Goal: Information Seeking & Learning: Learn about a topic

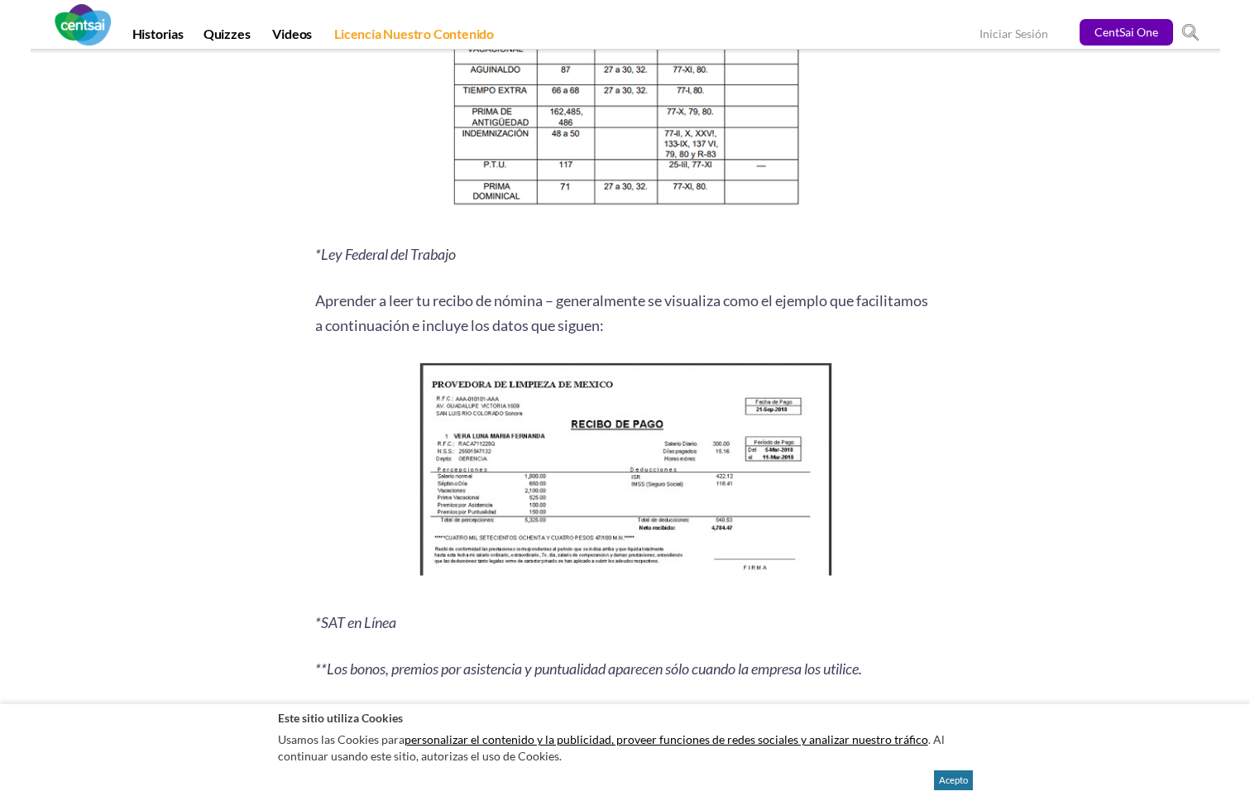
scroll to position [2069, 0]
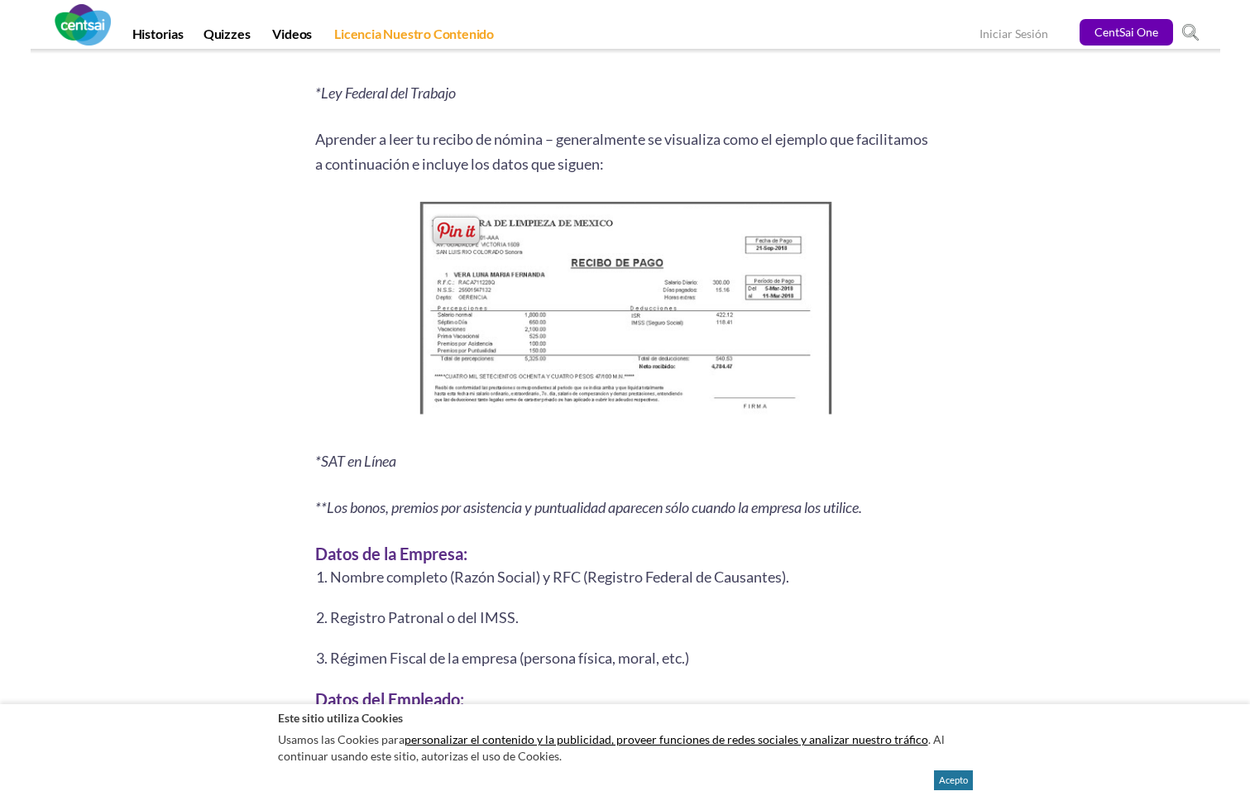
click at [532, 320] on img at bounding box center [625, 312] width 424 height 231
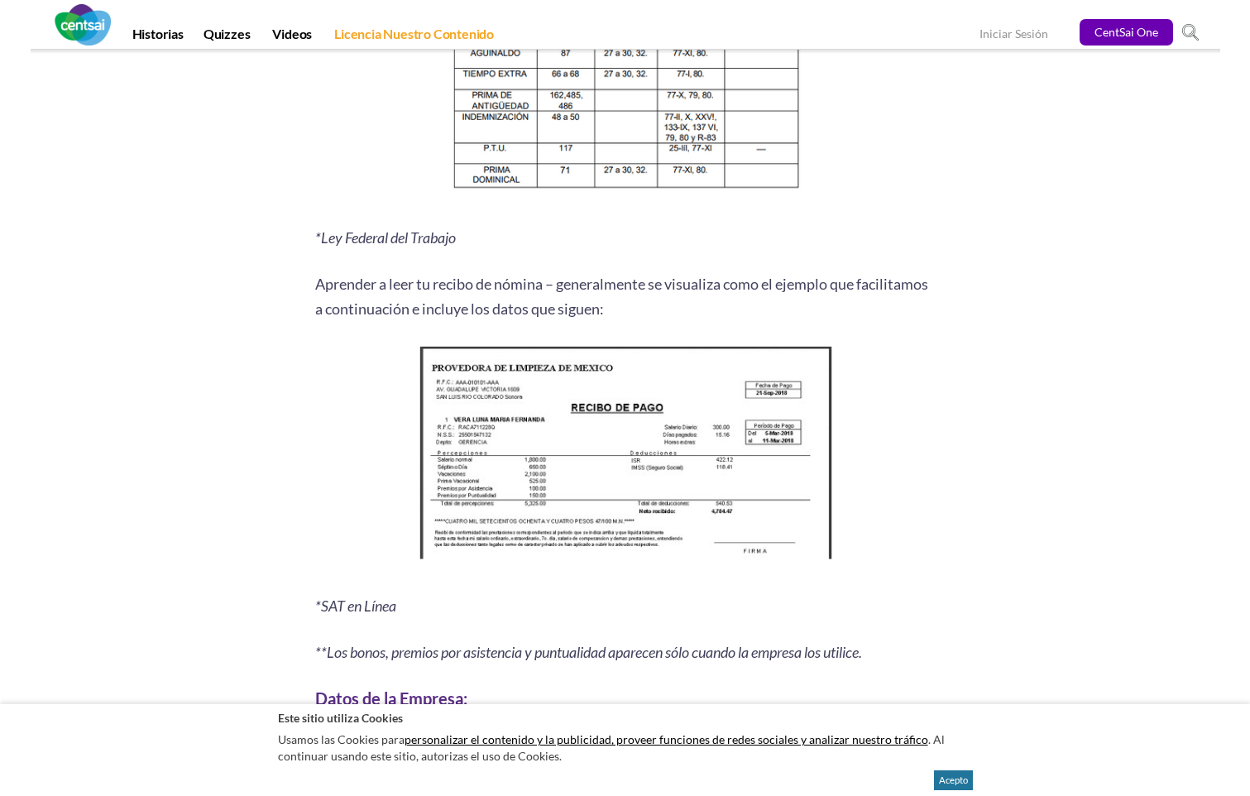
scroll to position [1808, 0]
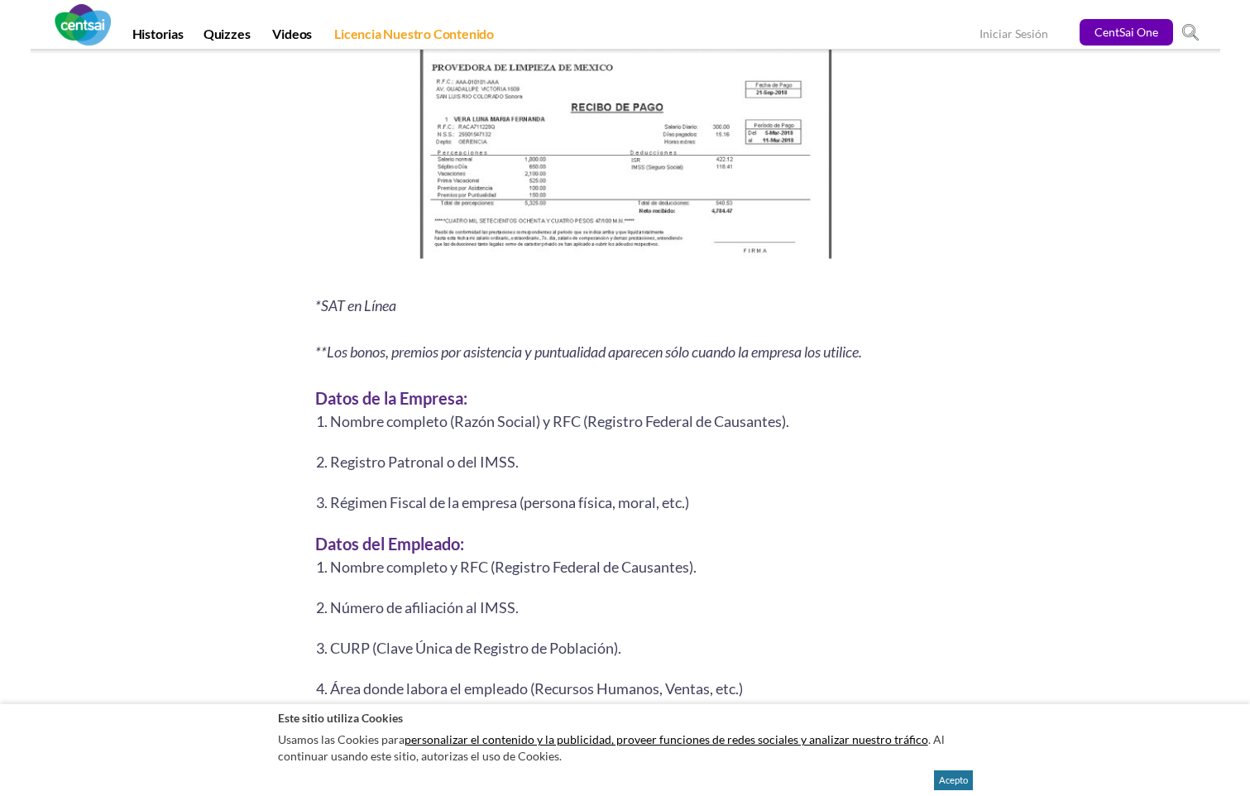
scroll to position [2234, 0]
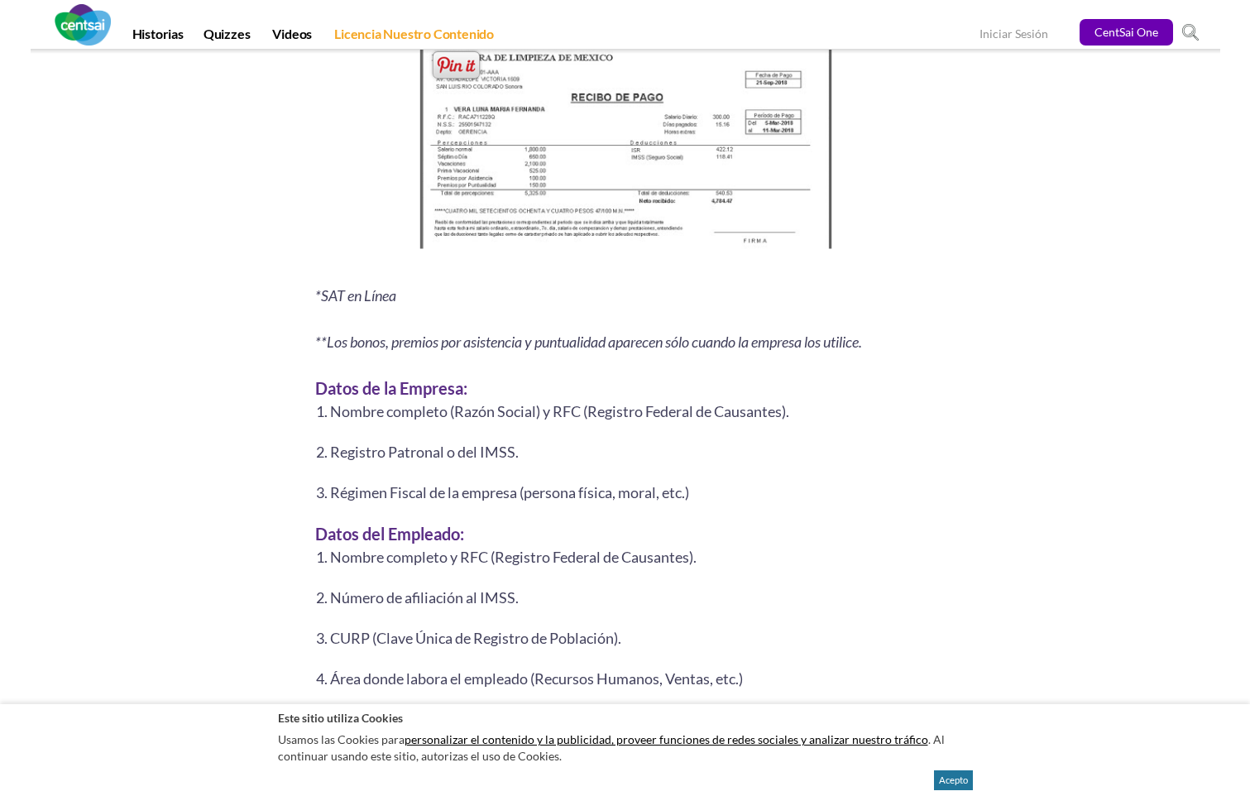
click at [592, 185] on img at bounding box center [625, 146] width 424 height 231
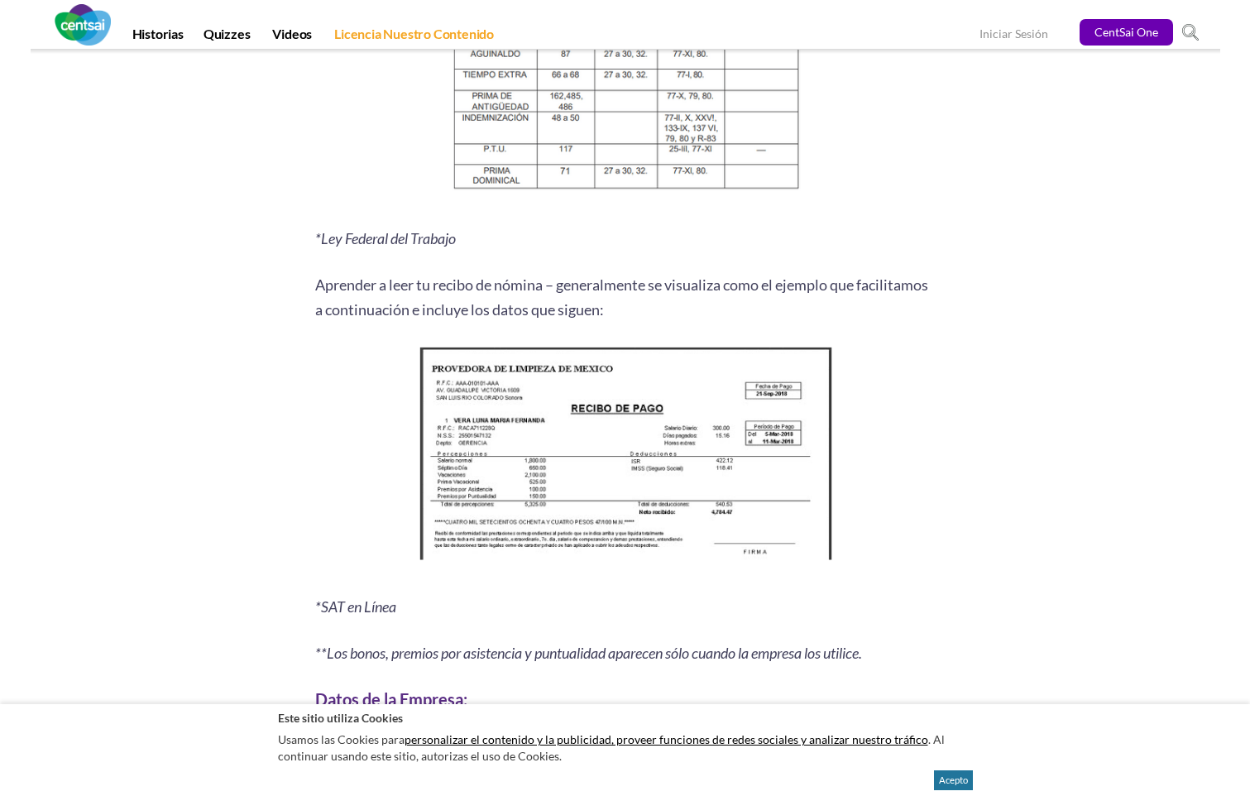
scroll to position [2151, 0]
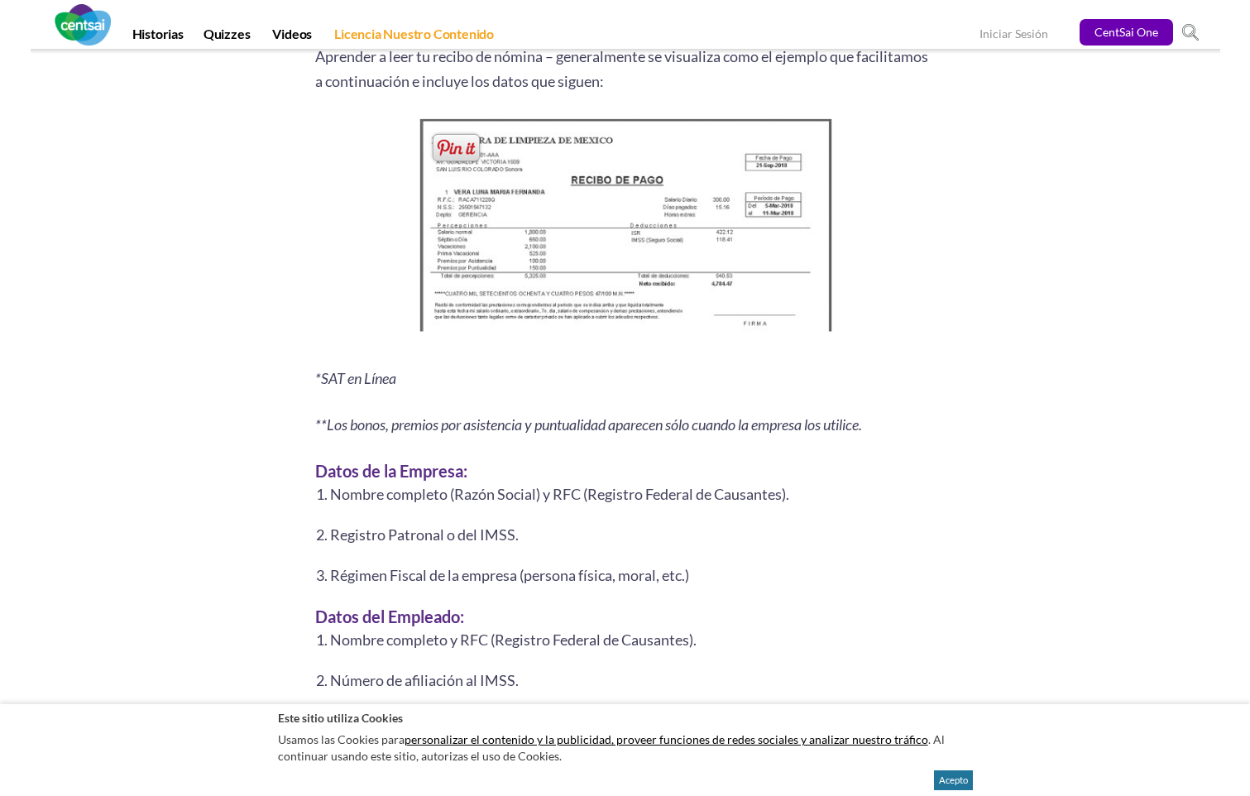
click at [607, 292] on img at bounding box center [625, 229] width 424 height 231
